Goal: Contribute content: Add original content to the website for others to see

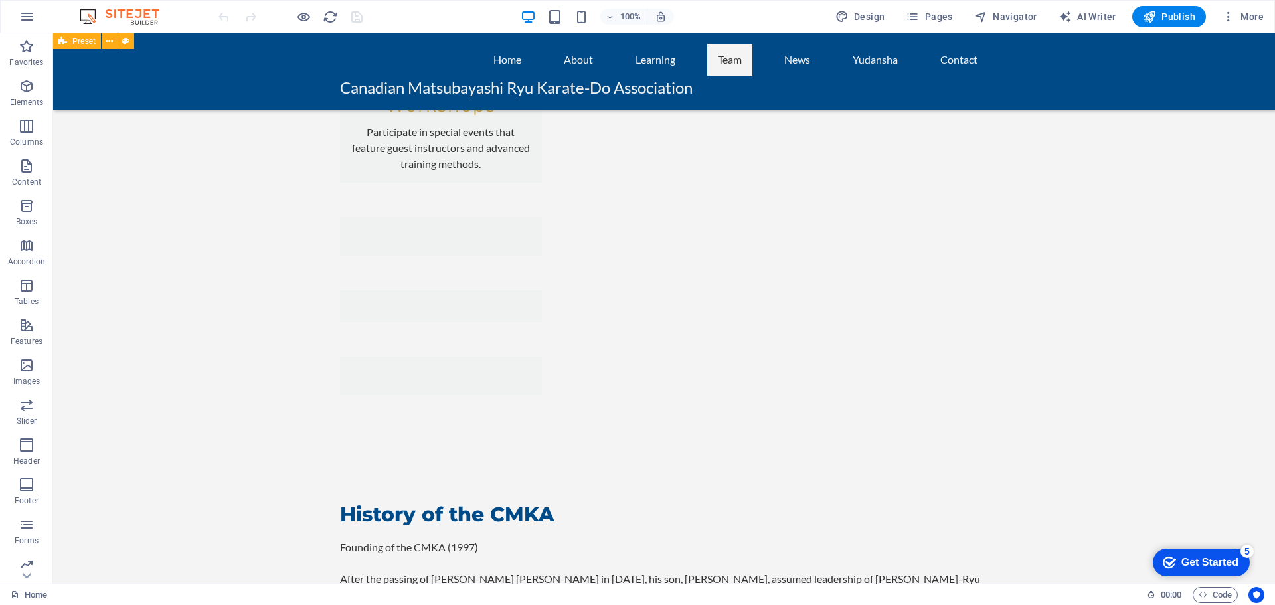
scroll to position [2191, 0]
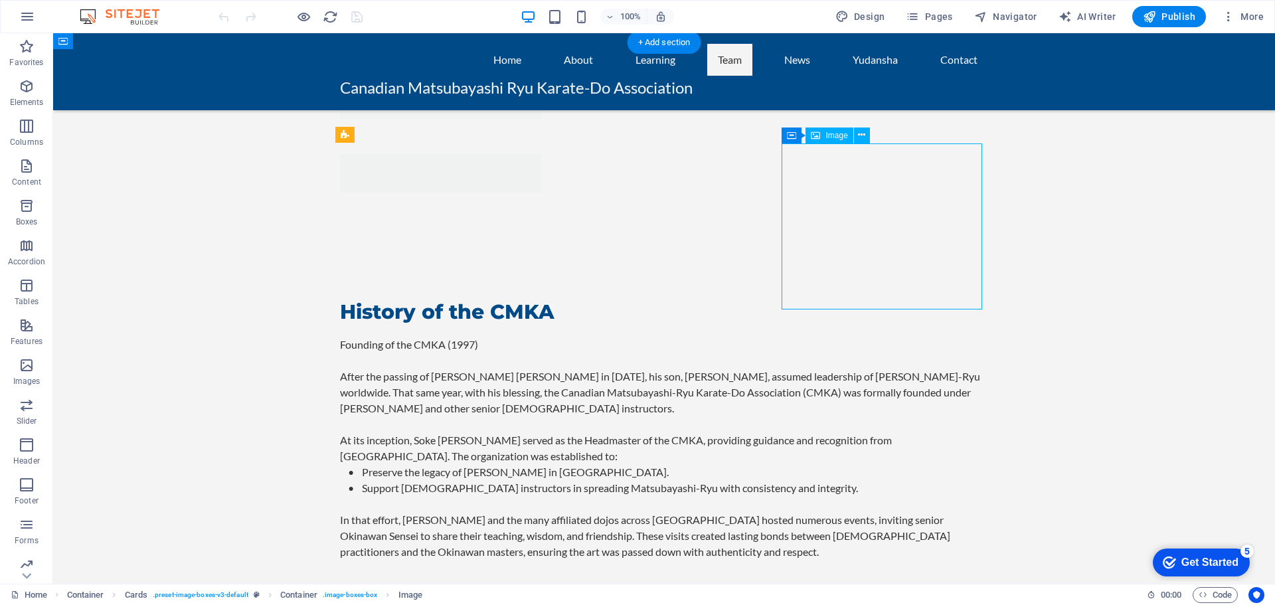
scroll to position [2125, 0]
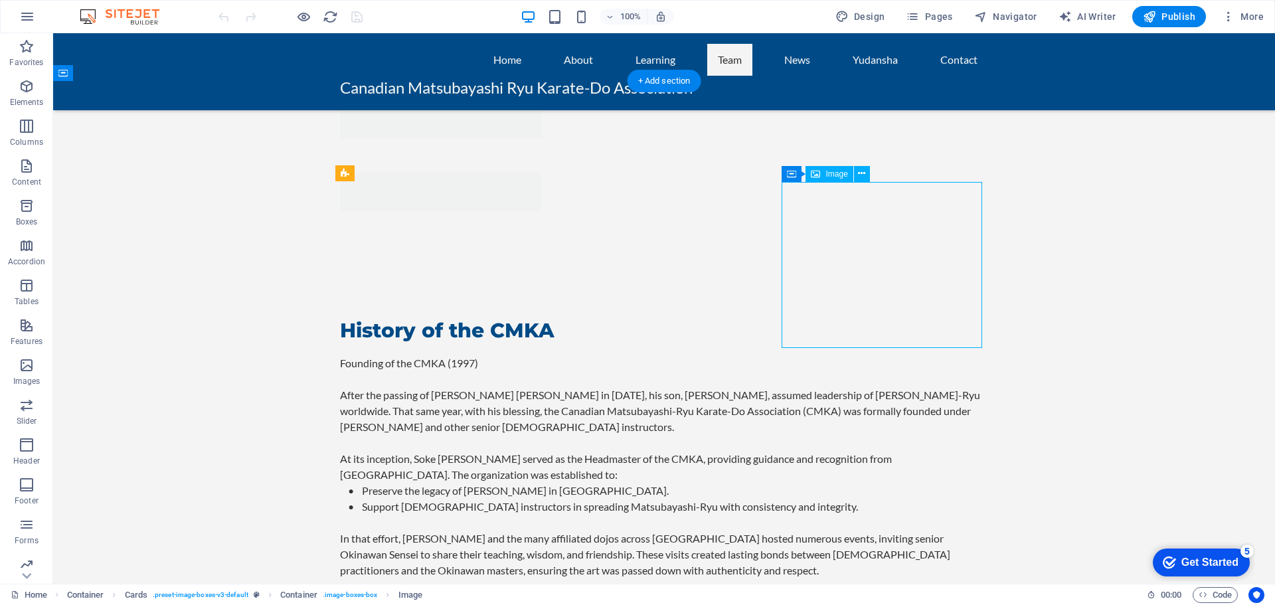
select select "px"
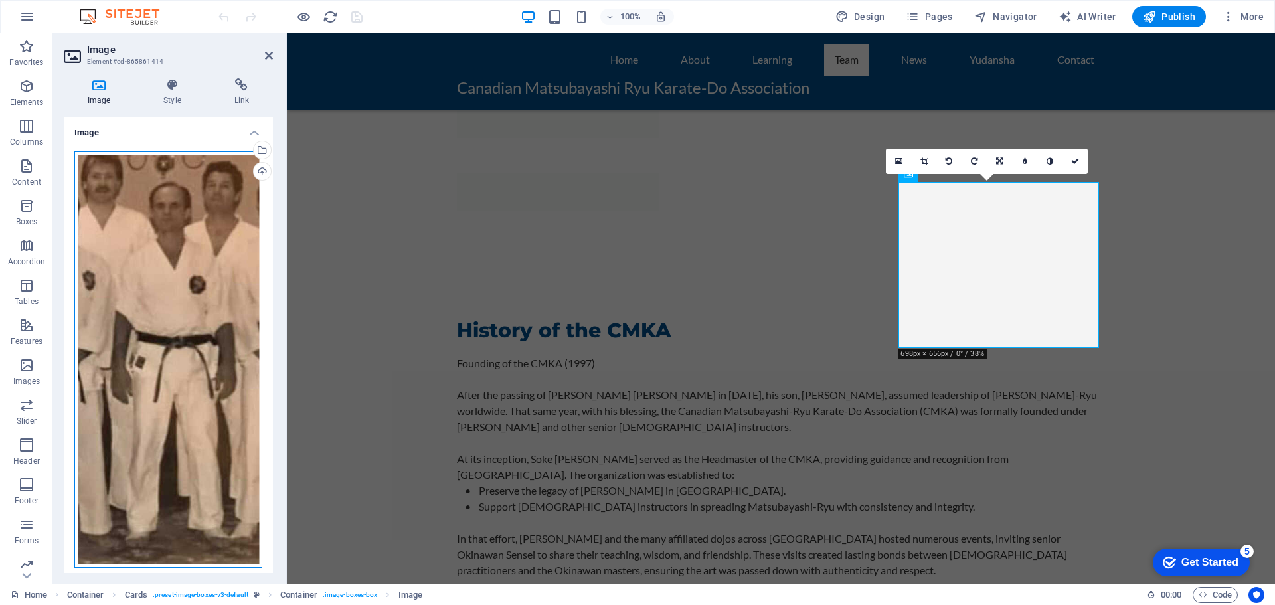
click at [175, 309] on div "Drag files here, click to choose files or select files from Files or our free s…" at bounding box center [168, 359] width 188 height 417
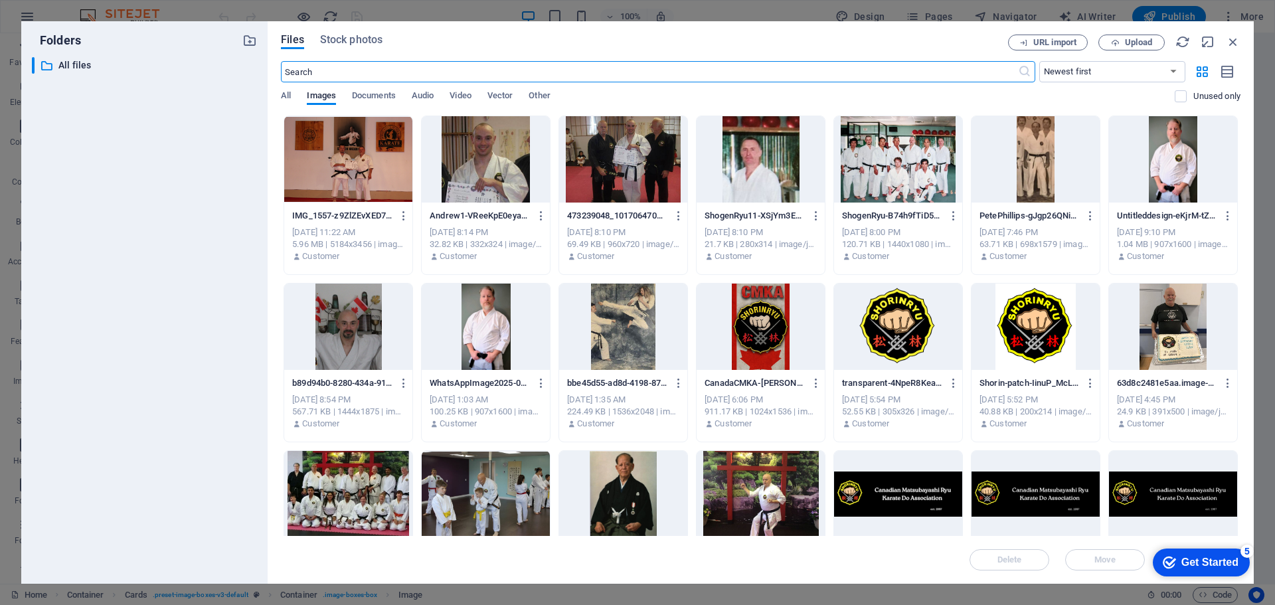
scroll to position [2141, 0]
click at [1144, 42] on span "Upload" at bounding box center [1138, 43] width 27 height 8
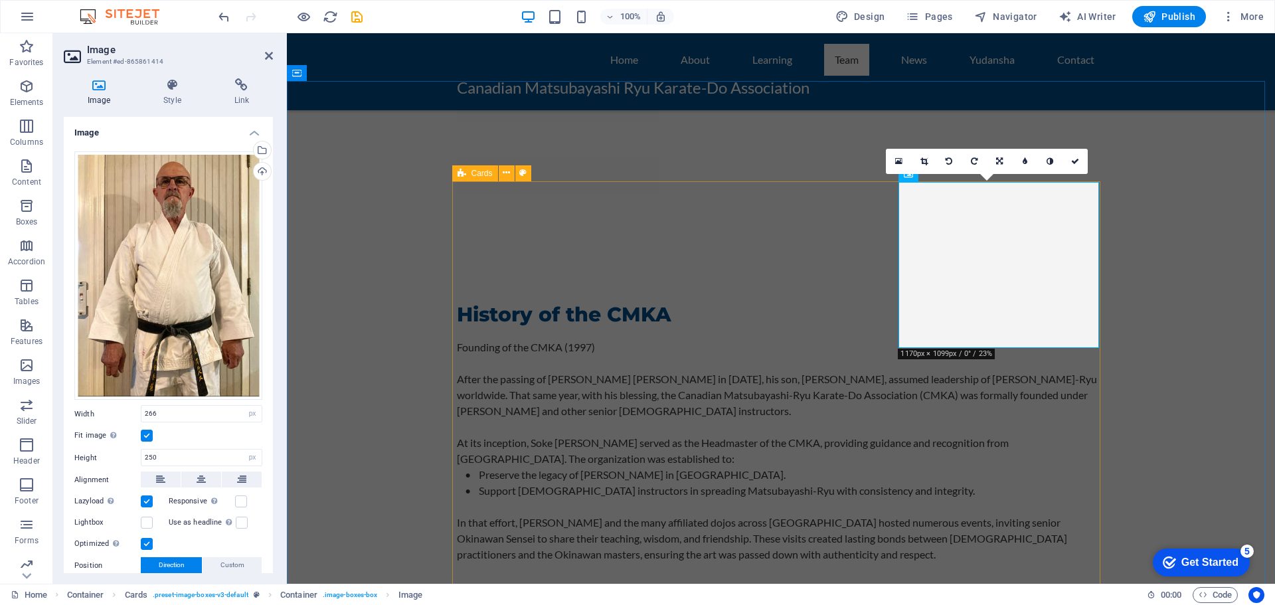
scroll to position [2125, 0]
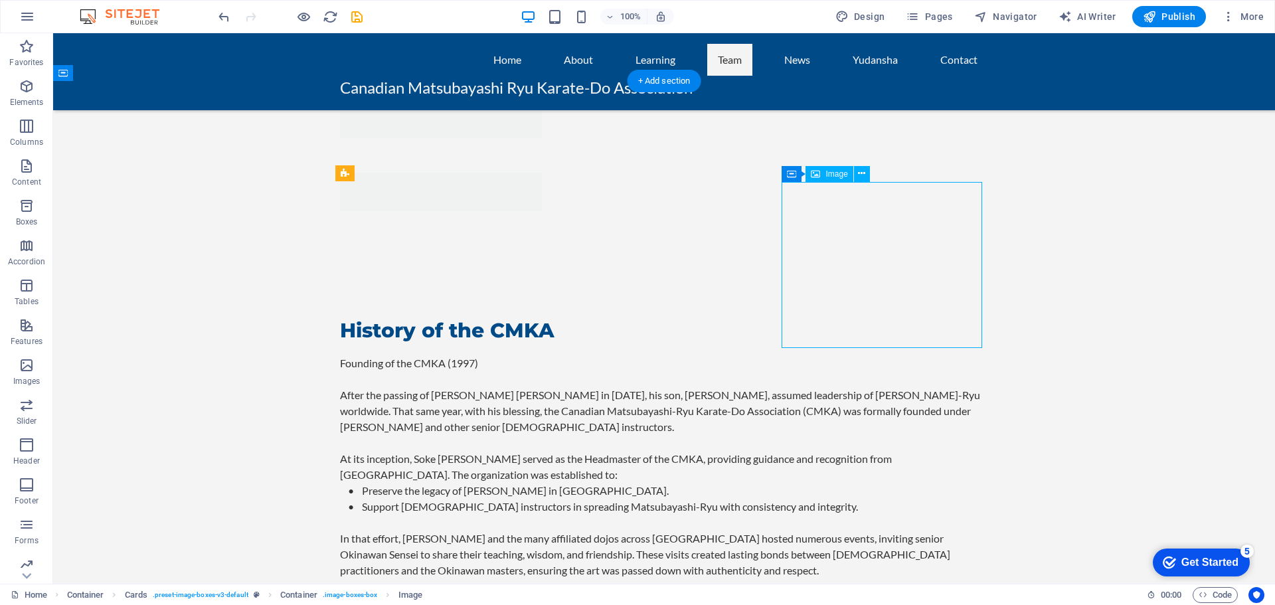
select select "px"
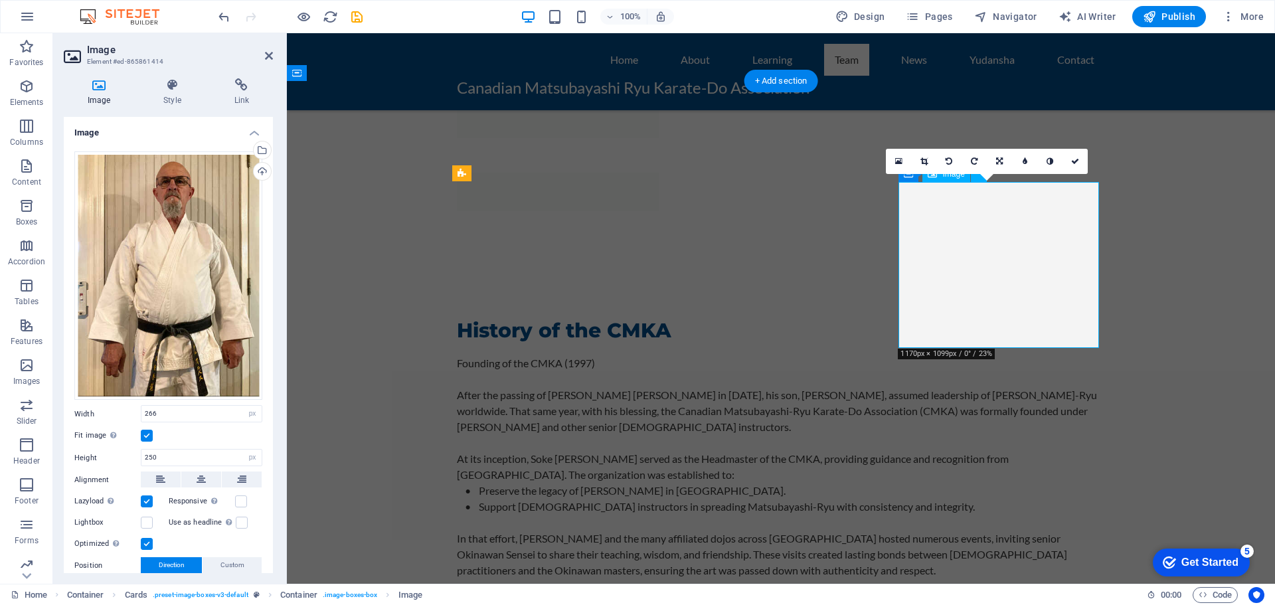
click at [932, 161] on link at bounding box center [923, 161] width 25 height 25
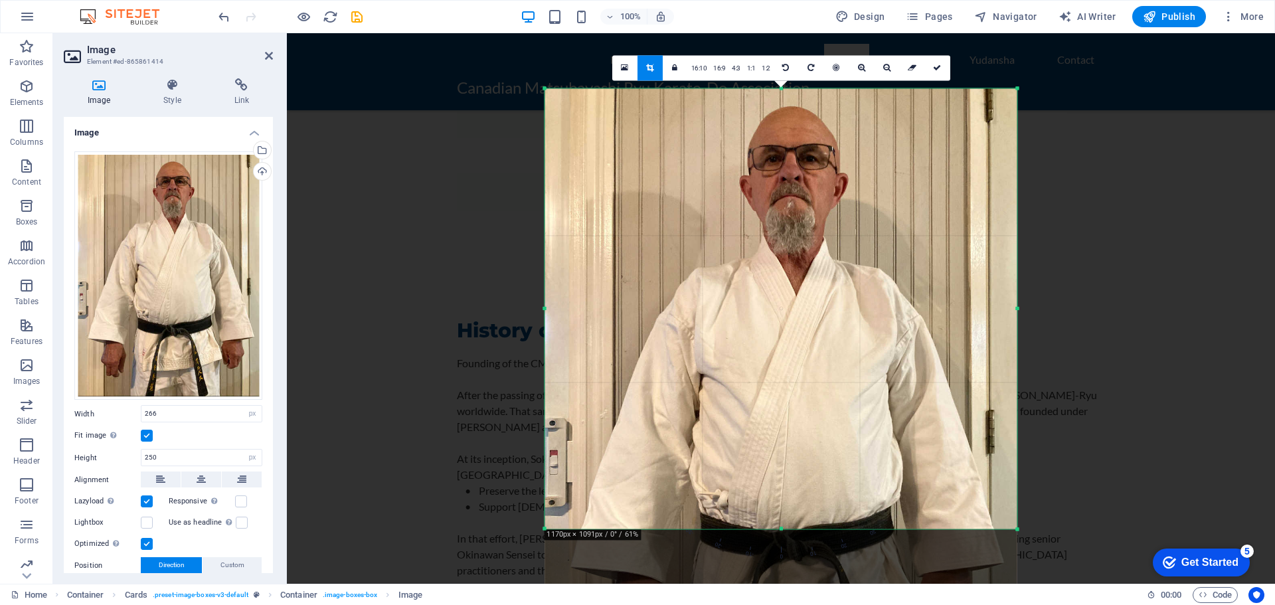
drag, startPoint x: 854, startPoint y: 207, endPoint x: 857, endPoint y: 304, distance: 97.7
click at [857, 304] on div at bounding box center [781, 403] width 472 height 630
click at [939, 74] on link at bounding box center [937, 67] width 25 height 25
